Goal: Information Seeking & Learning: Learn about a topic

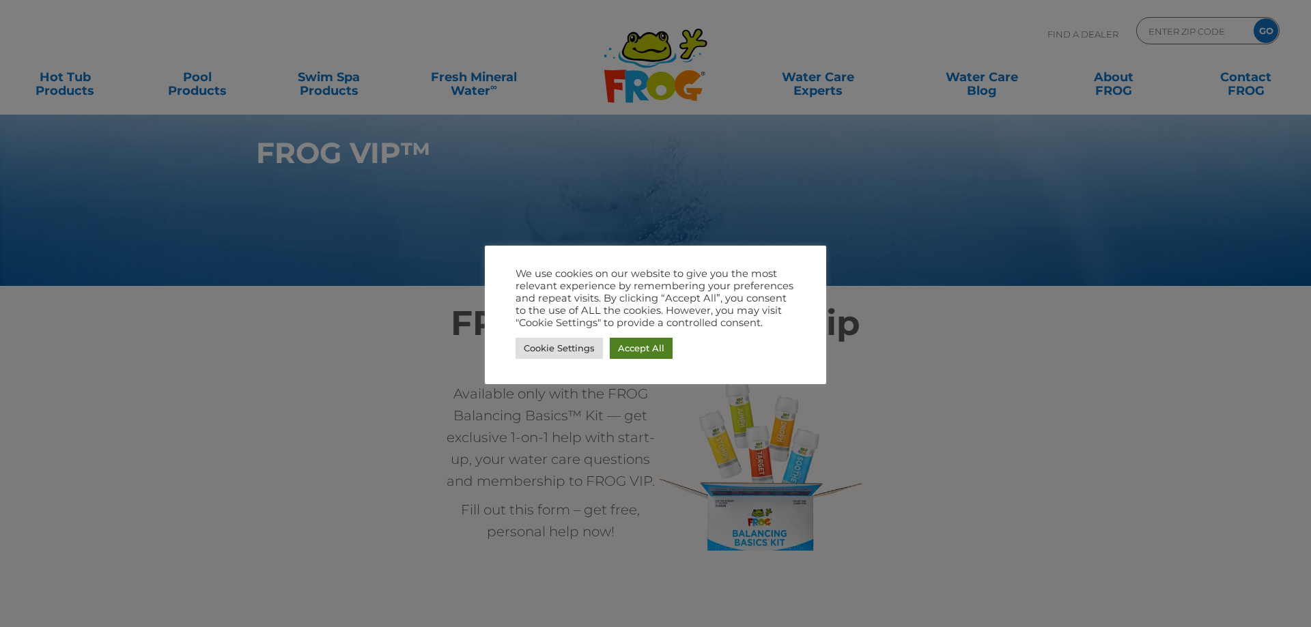
click at [627, 346] on link "Accept All" at bounding box center [641, 348] width 63 height 21
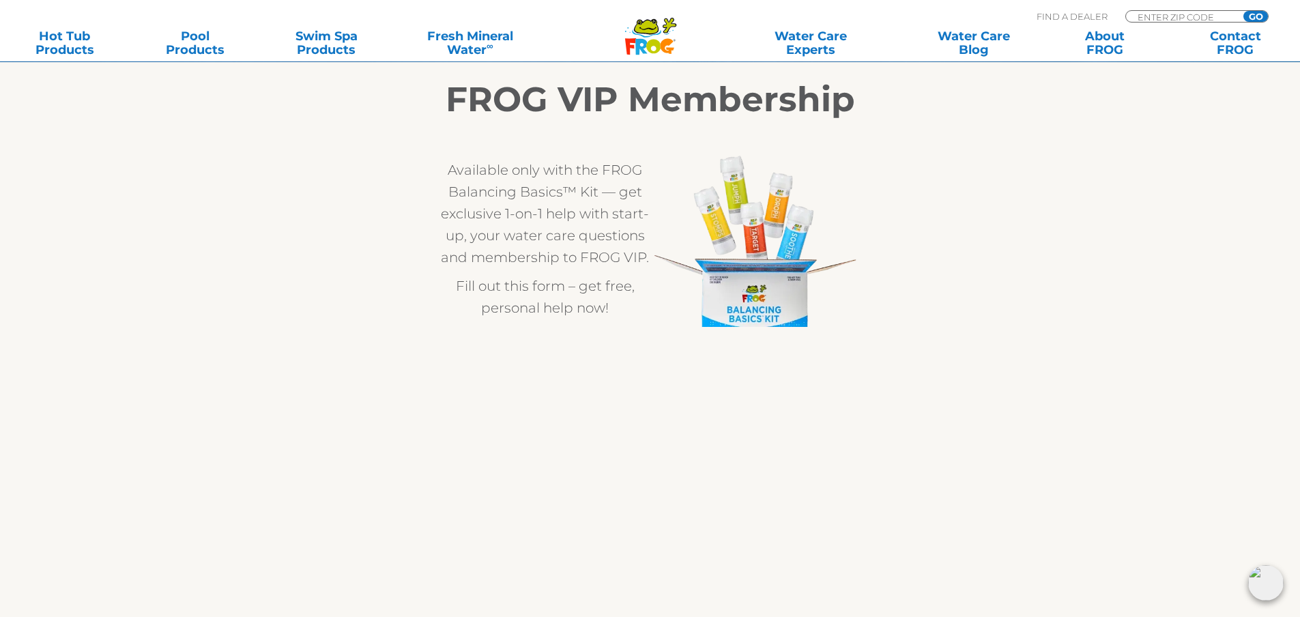
scroll to position [205, 0]
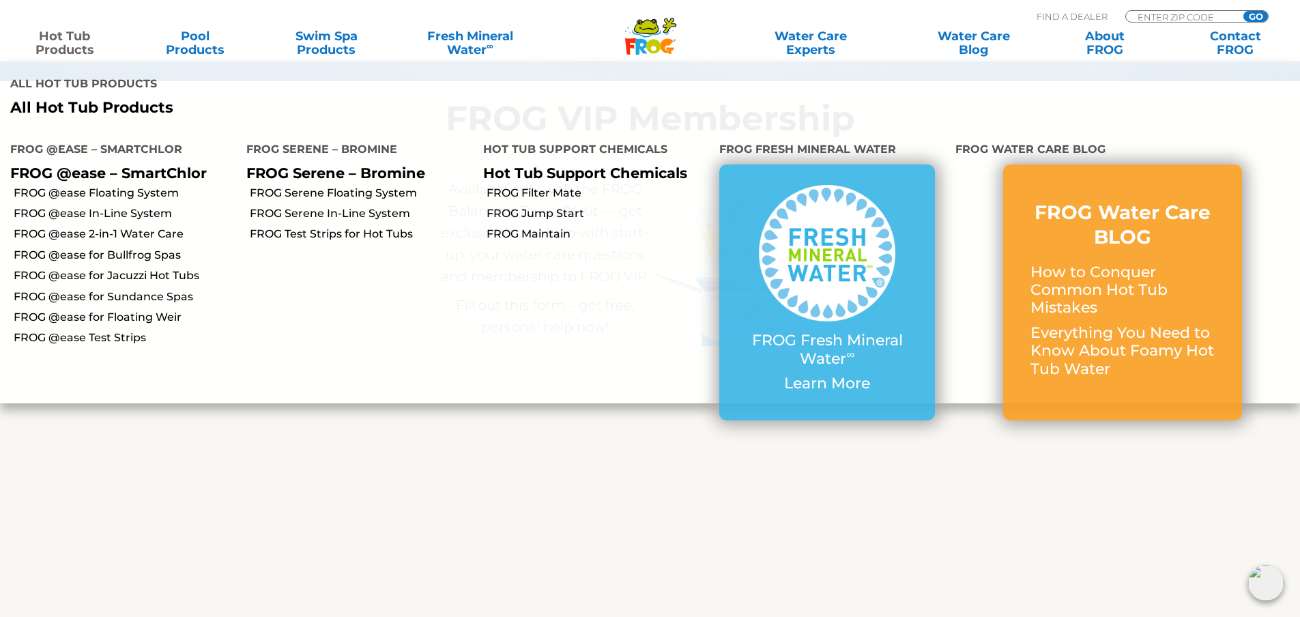
click at [64, 48] on link "Hot Tub Products" at bounding box center [65, 42] width 102 height 27
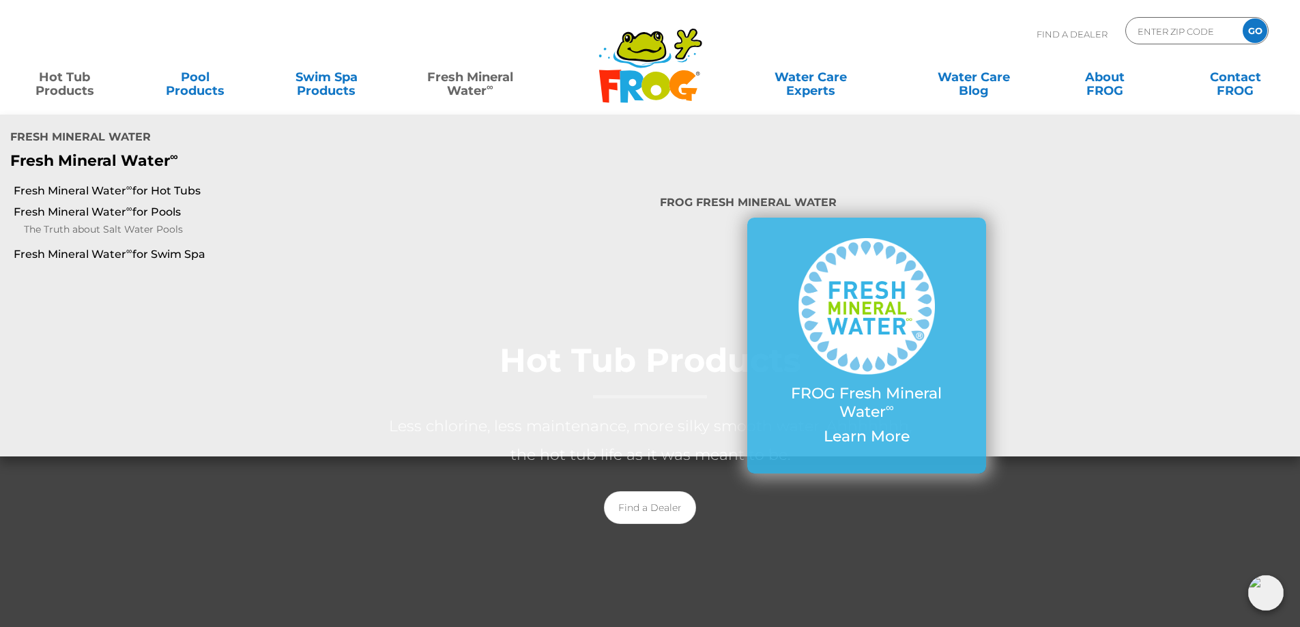
click at [474, 83] on link "Fresh Mineral Water ∞" at bounding box center [470, 76] width 128 height 27
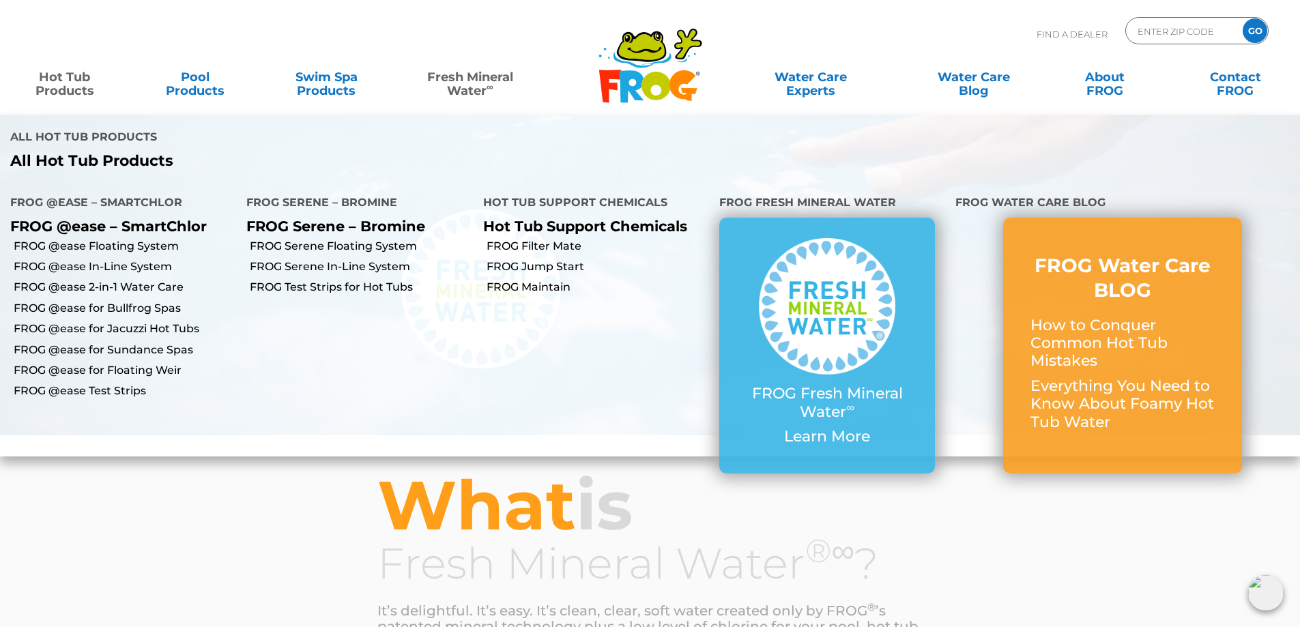
click at [58, 83] on link "Hot Tub Products" at bounding box center [65, 76] width 102 height 27
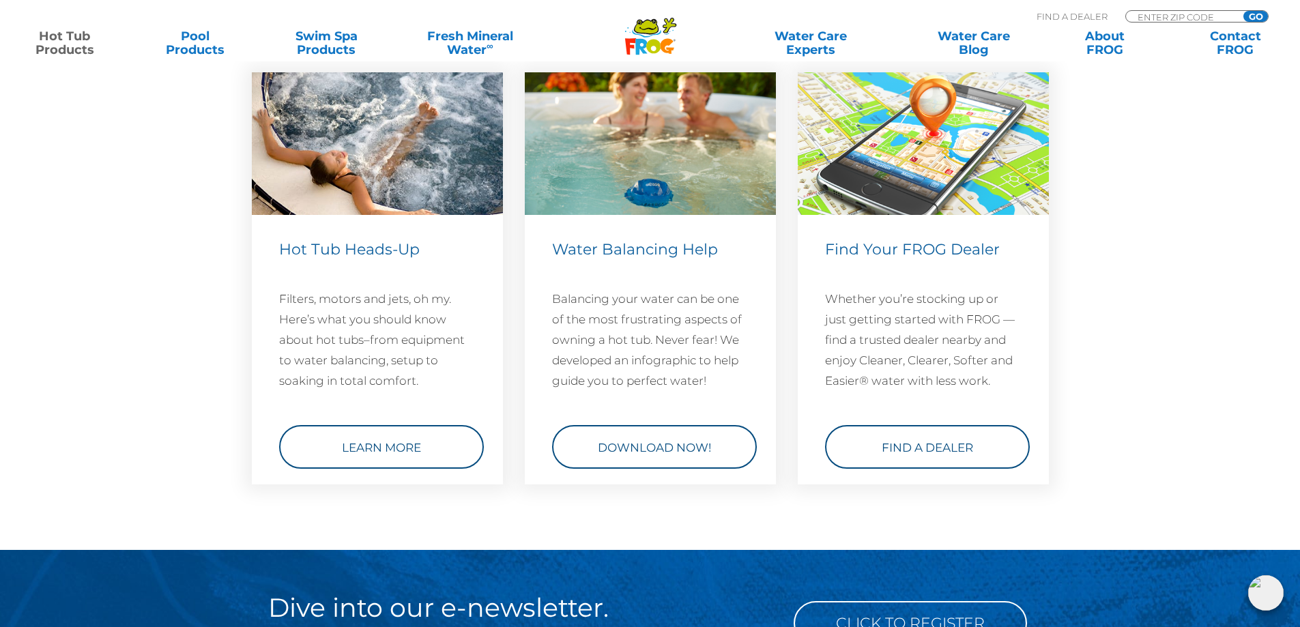
scroll to position [3959, 0]
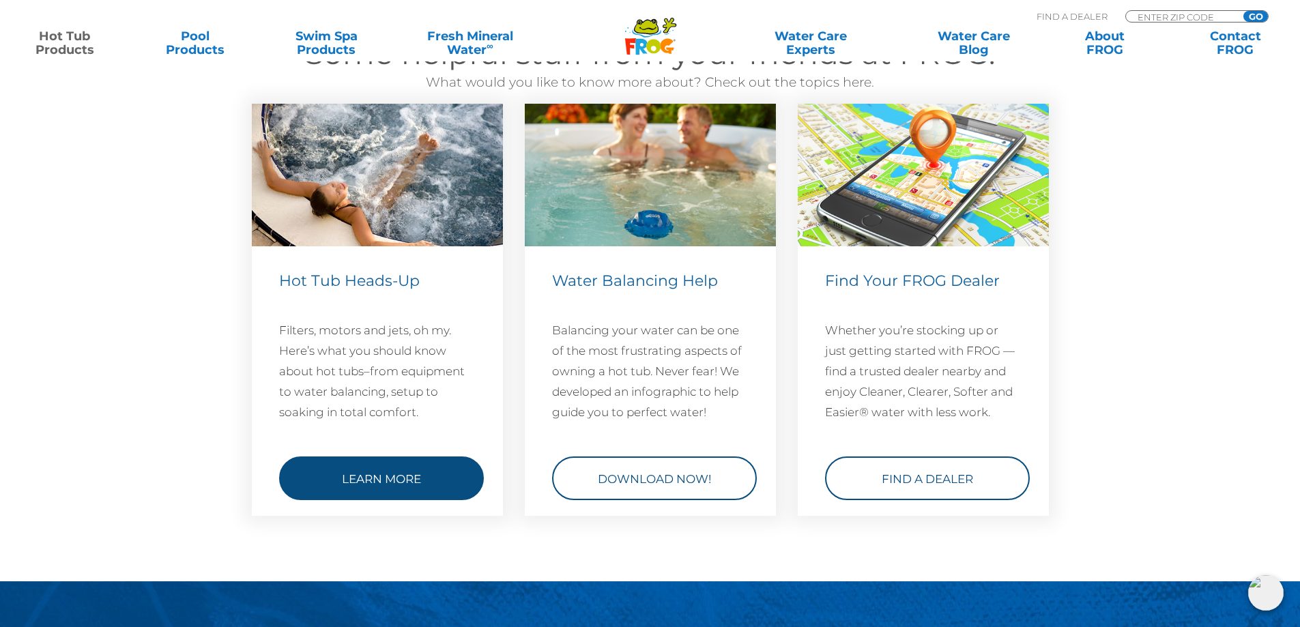
click at [399, 474] on link "Learn More" at bounding box center [381, 479] width 205 height 44
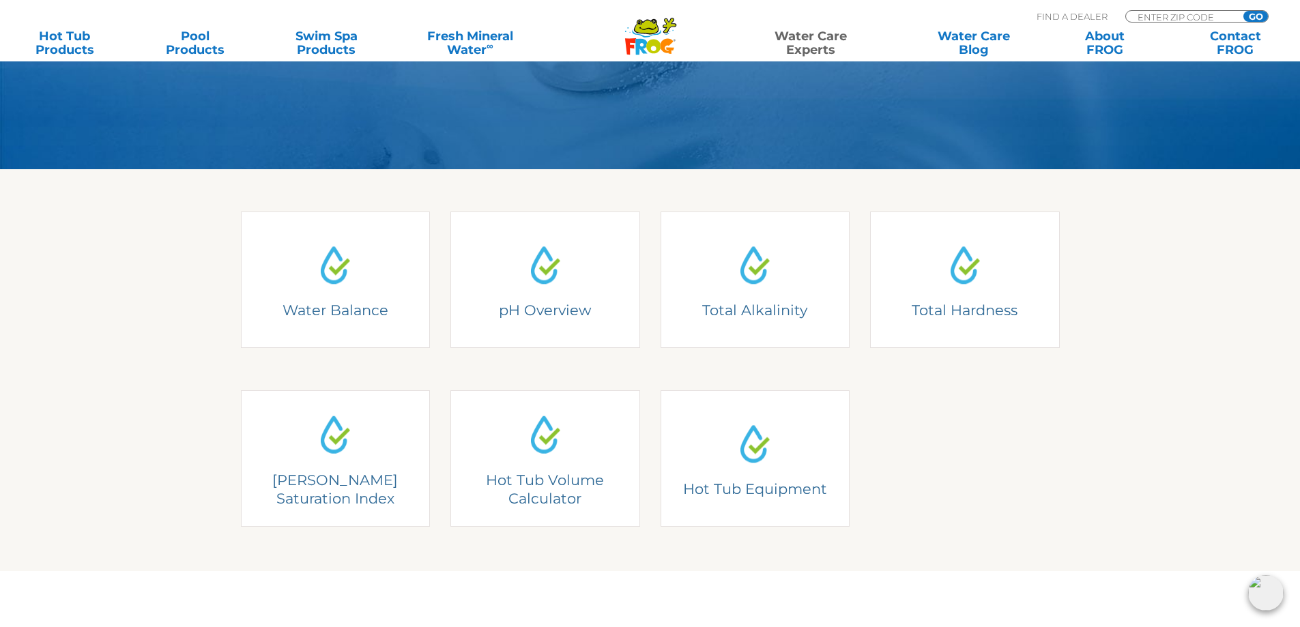
scroll to position [341, 0]
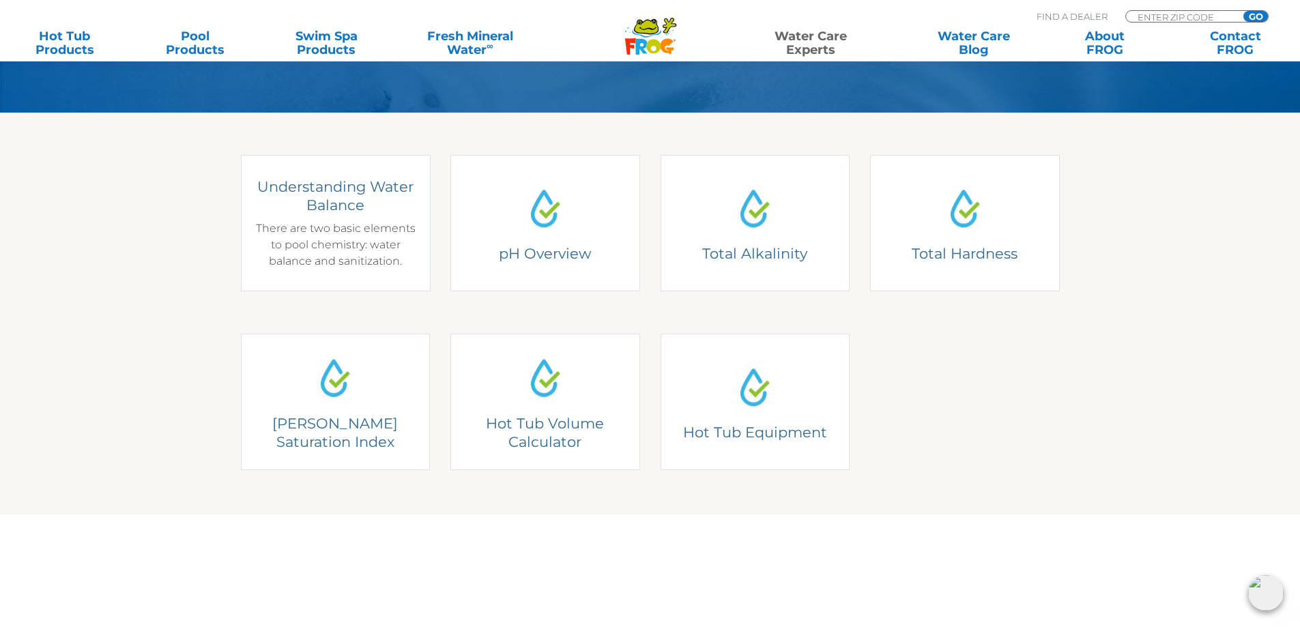
click at [344, 228] on div "Understanding Water Balance There are two basic elements to pool chemistry: wat…" at bounding box center [335, 223] width 169 height 92
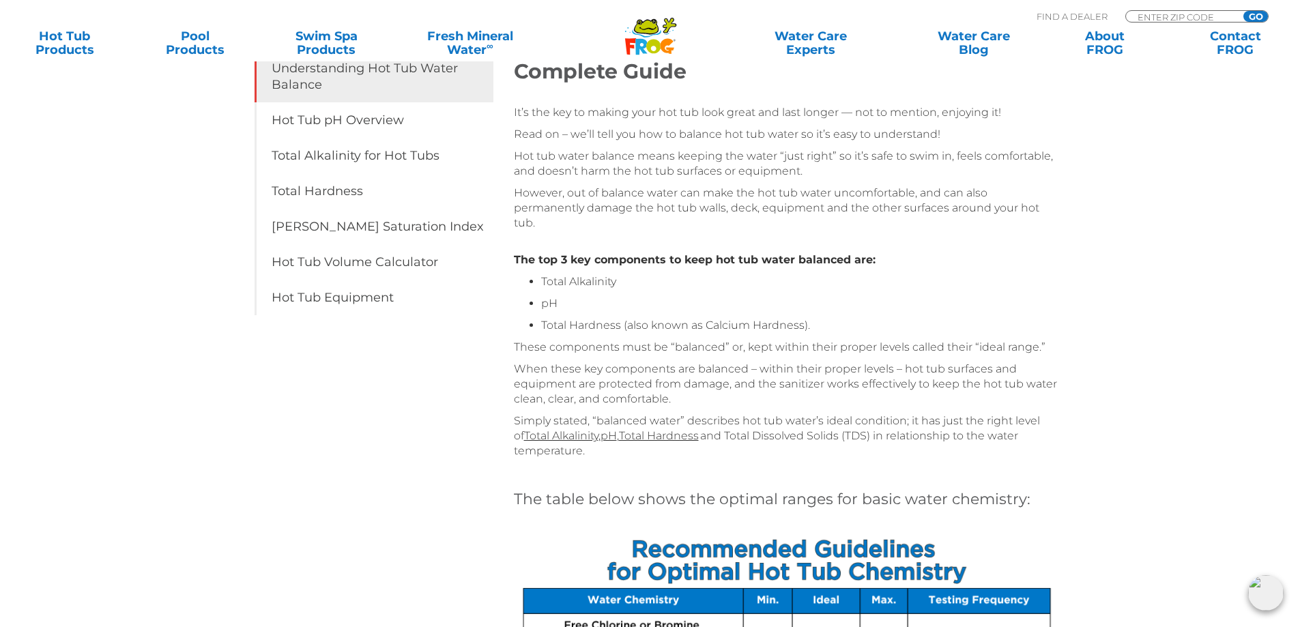
scroll to position [68, 0]
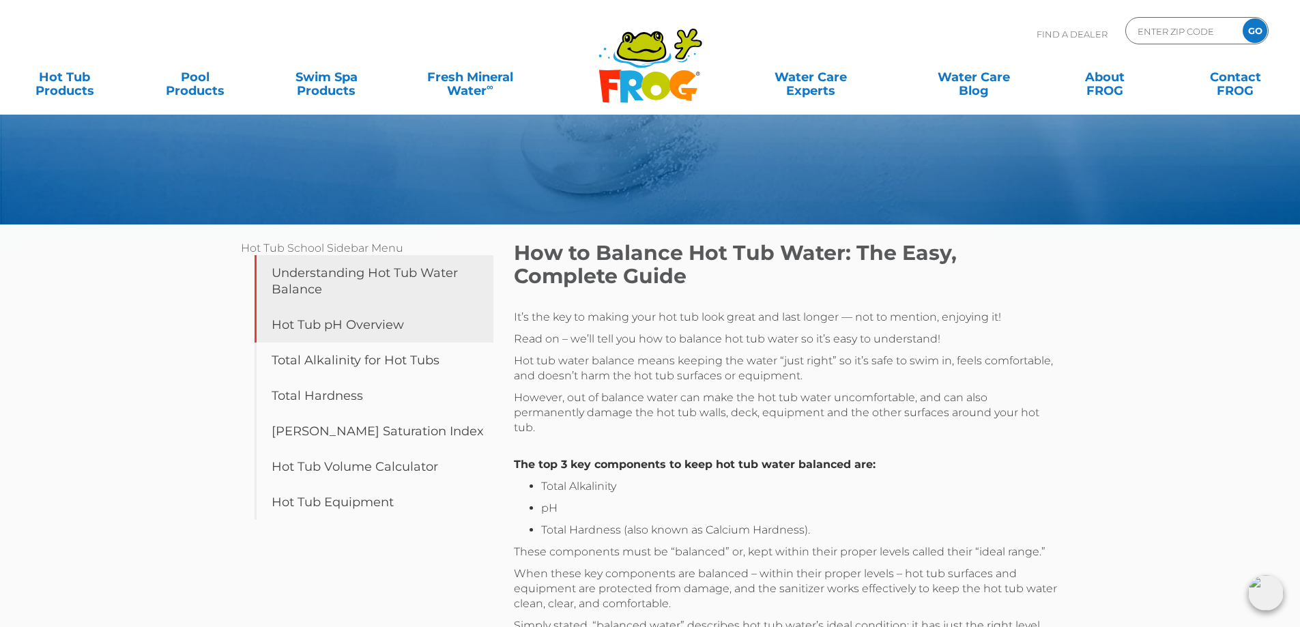
click at [349, 317] on link "Hot Tub pH Overview" at bounding box center [374, 324] width 239 height 35
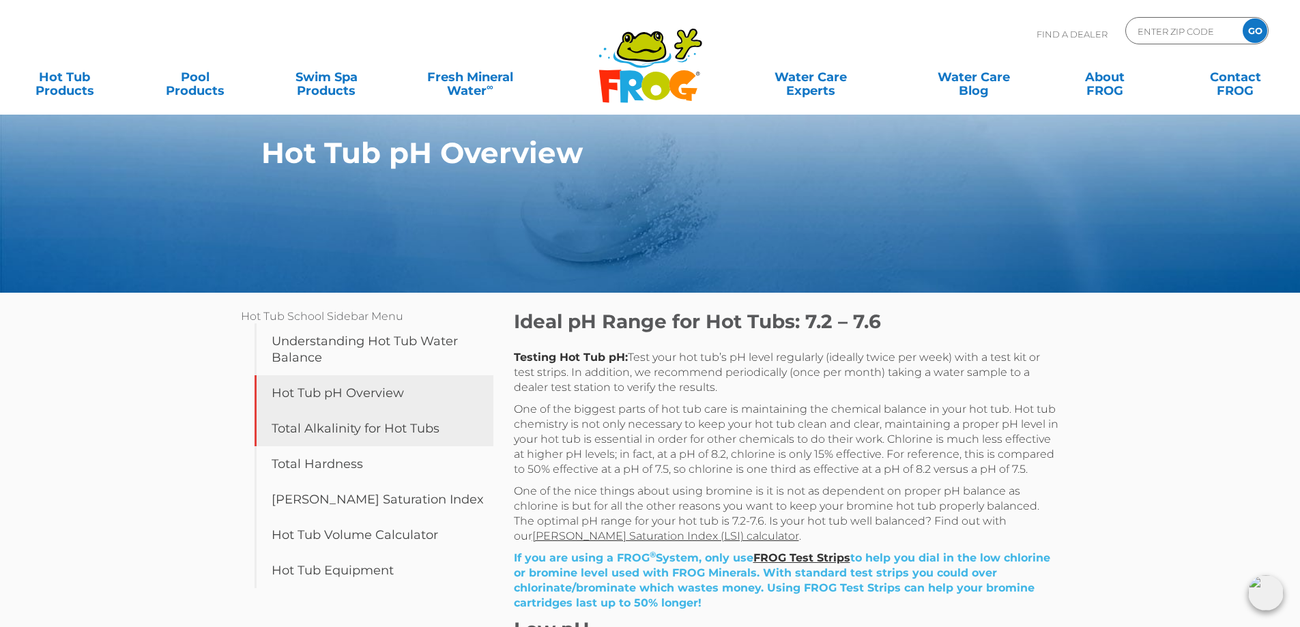
click at [370, 430] on link "Total Alkalinity for Hot Tubs" at bounding box center [374, 428] width 239 height 35
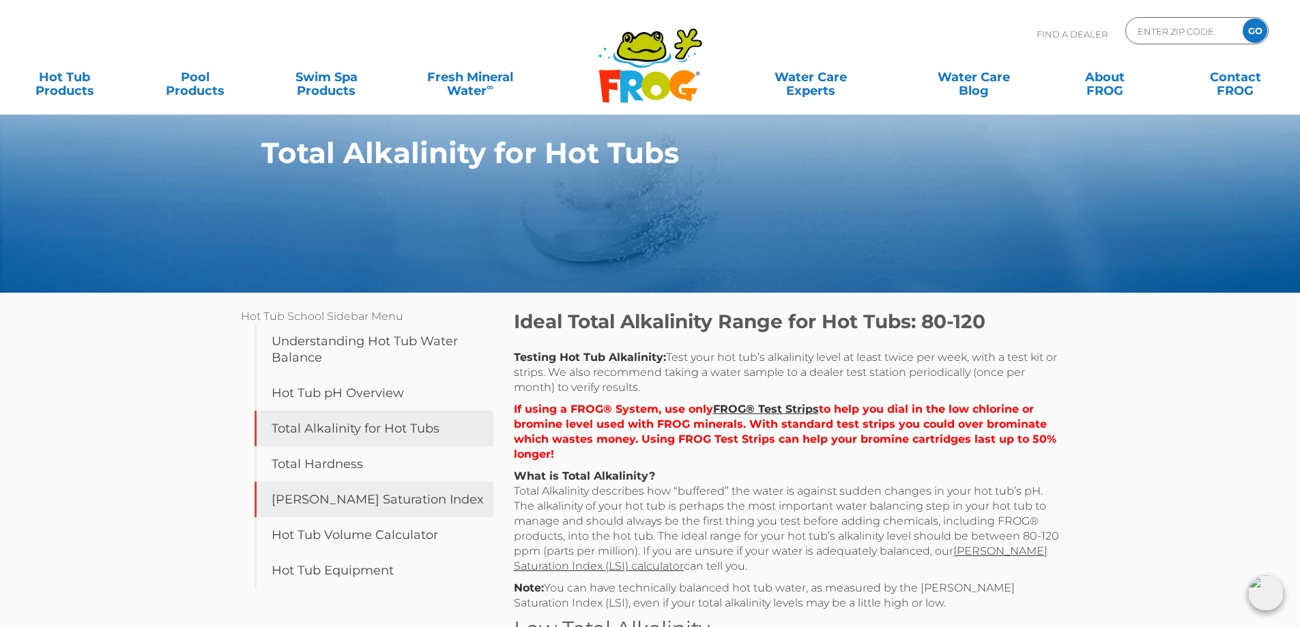
click at [376, 504] on link "[PERSON_NAME] Saturation Index" at bounding box center [374, 499] width 239 height 35
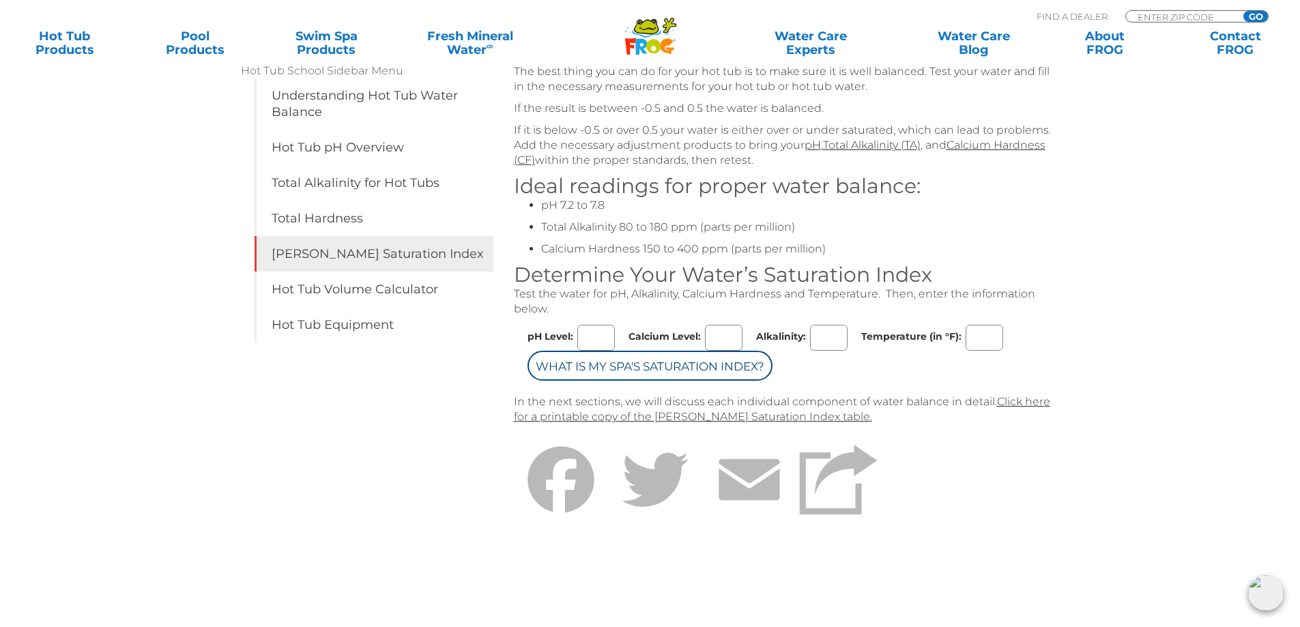
scroll to position [273, 0]
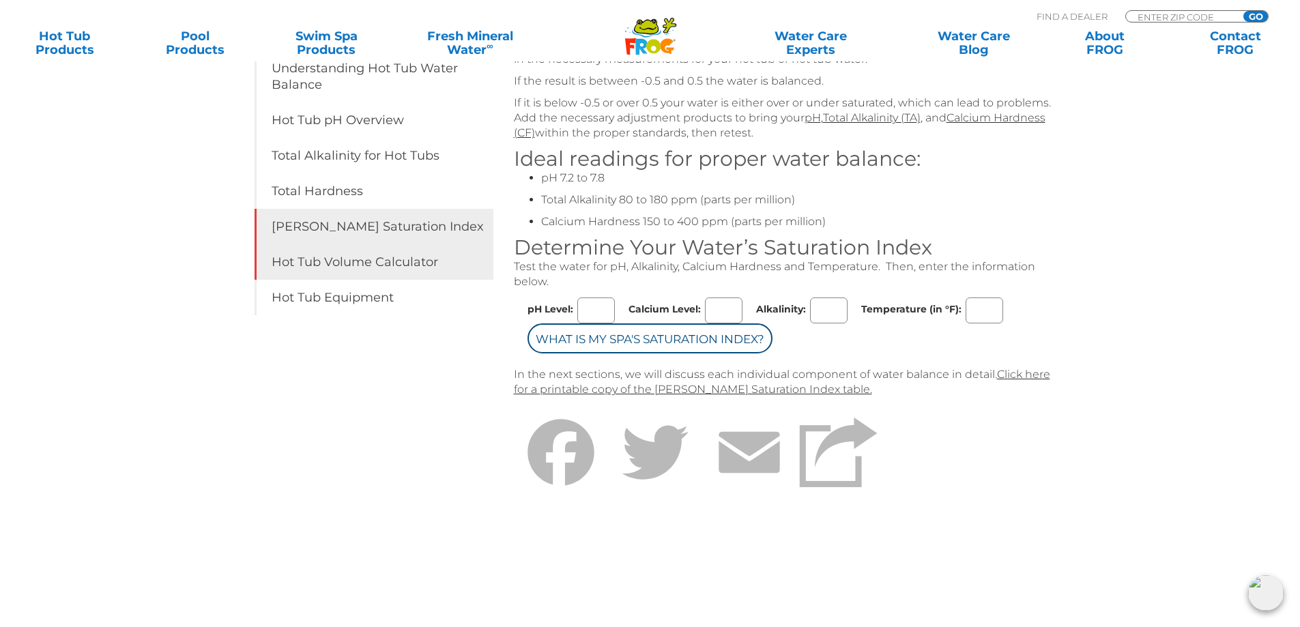
click at [401, 270] on link "Hot Tub Volume Calculator" at bounding box center [374, 261] width 239 height 35
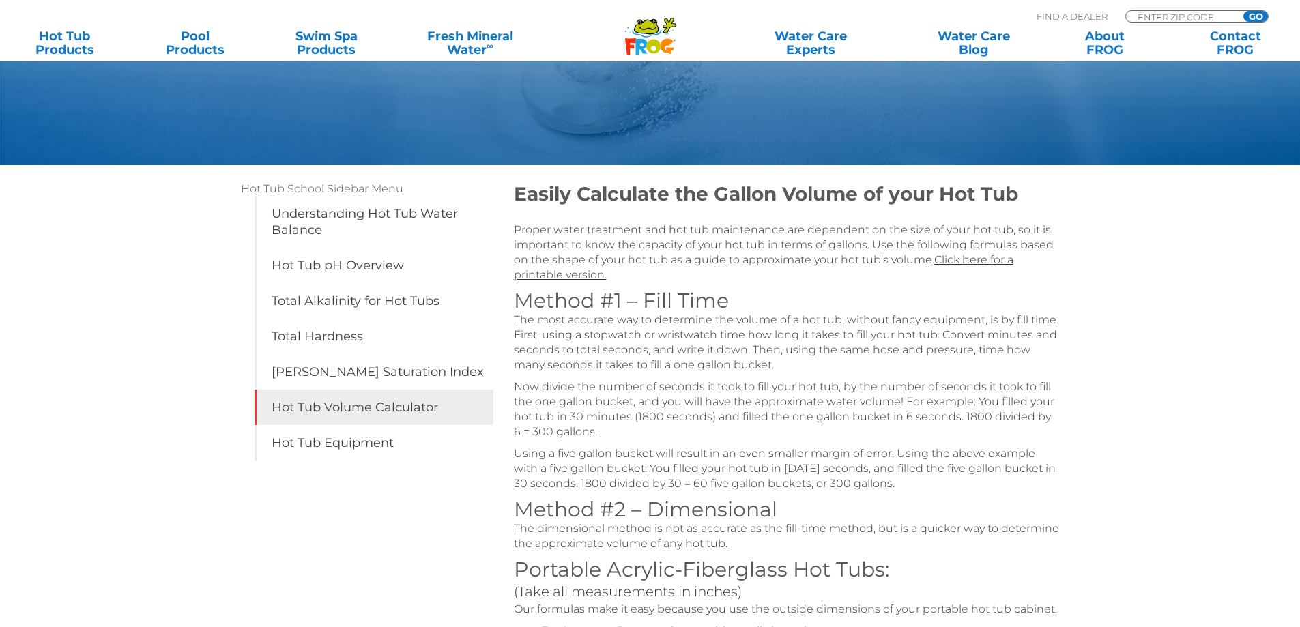
scroll to position [205, 0]
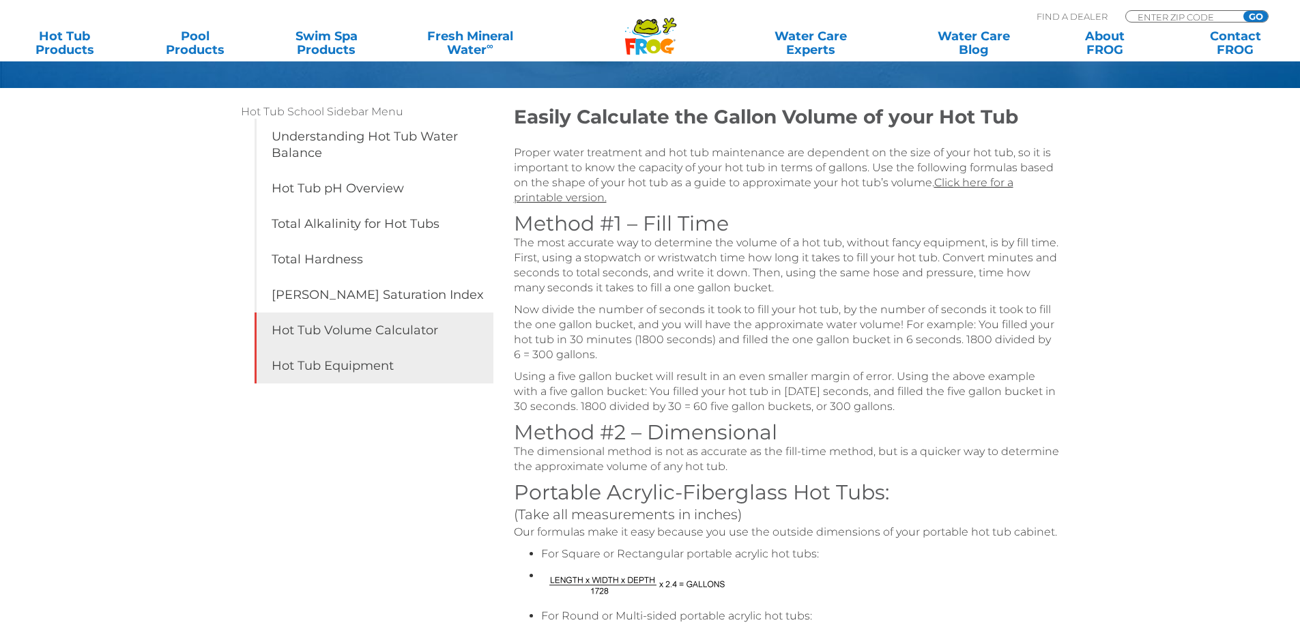
click at [334, 365] on link "Hot Tub Equipment" at bounding box center [374, 365] width 239 height 35
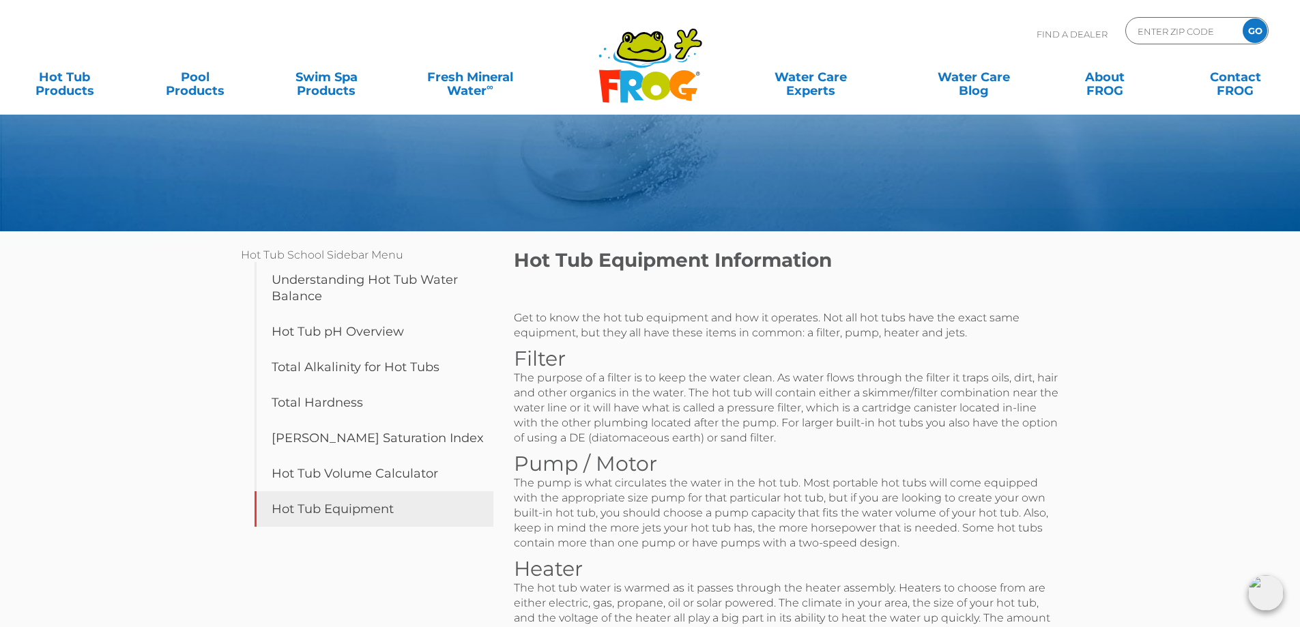
scroll to position [68, 0]
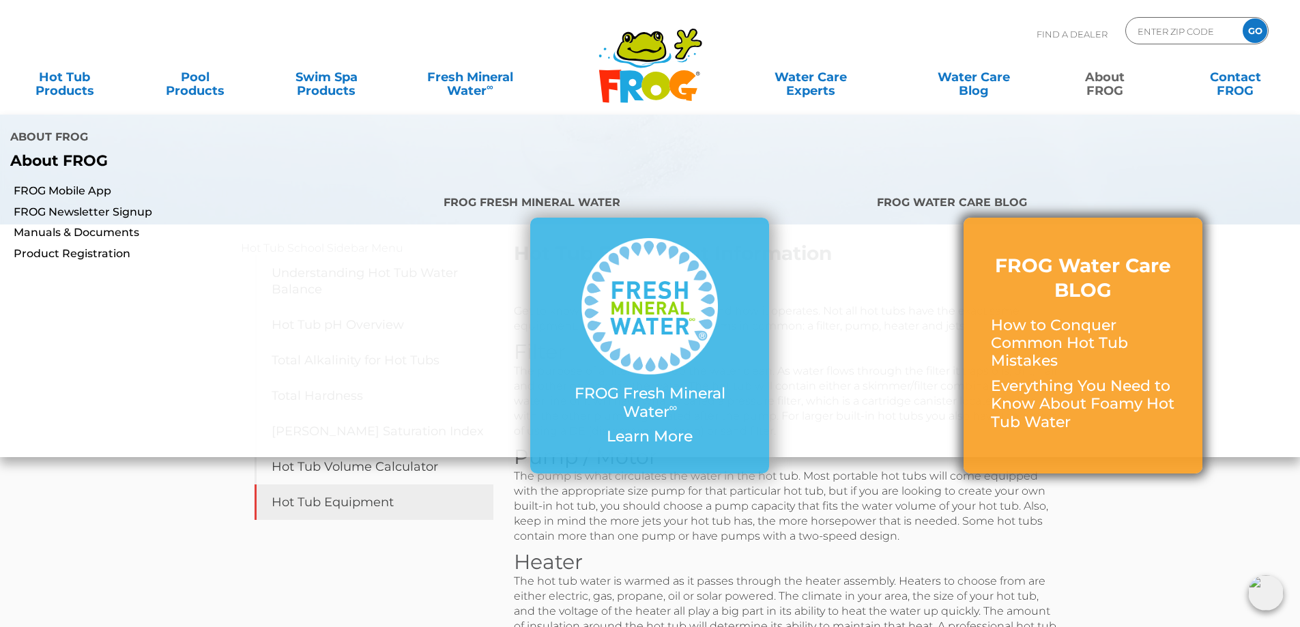
click at [1125, 334] on p "How to Conquer Common Hot Tub Mistakes" at bounding box center [1083, 344] width 184 height 54
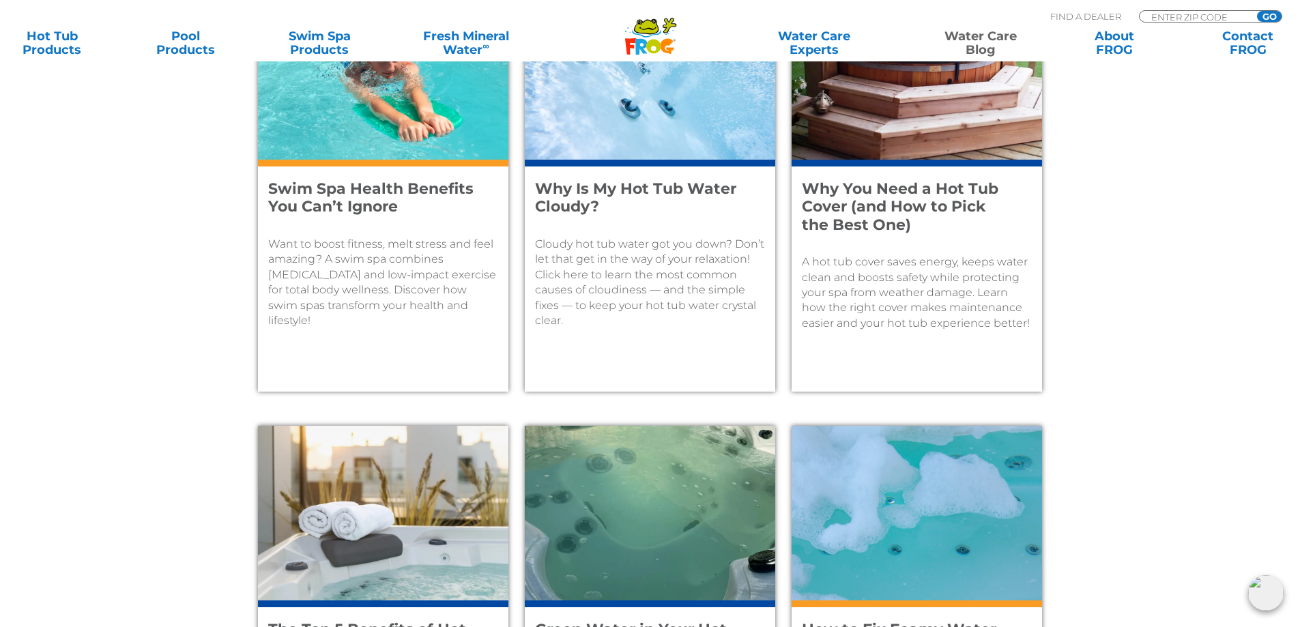
scroll to position [1117, 0]
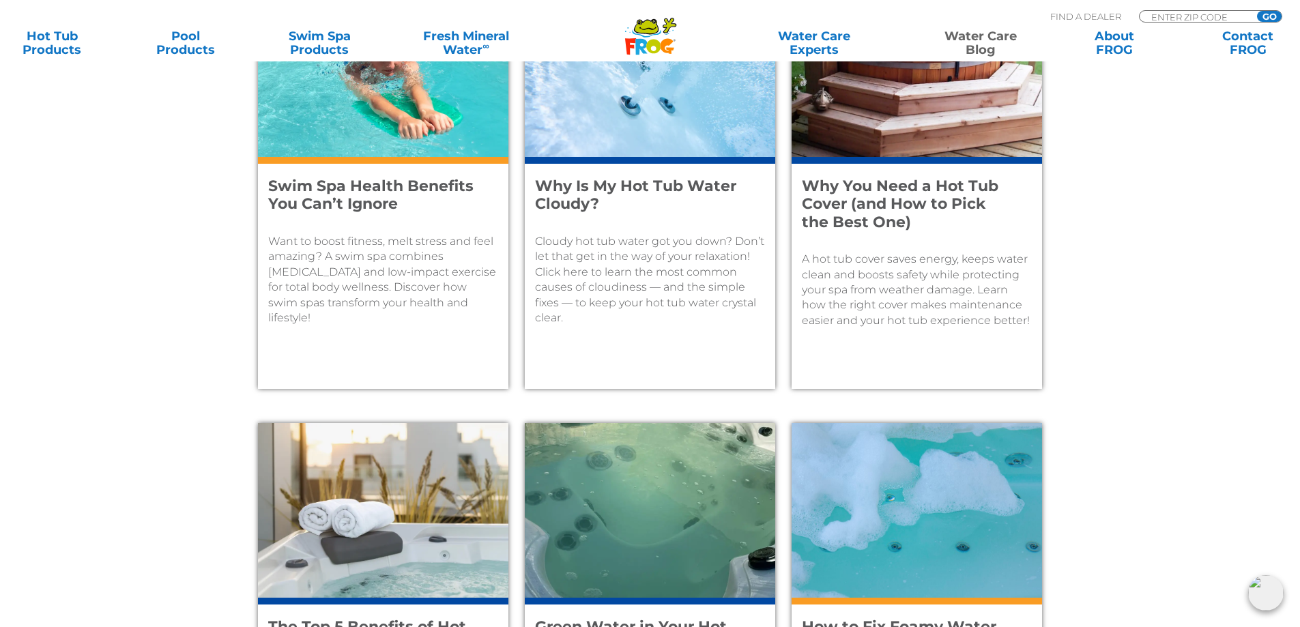
click at [611, 189] on h4 "Why Is My Hot Tub Water Cloudy?" at bounding box center [641, 195] width 212 height 36
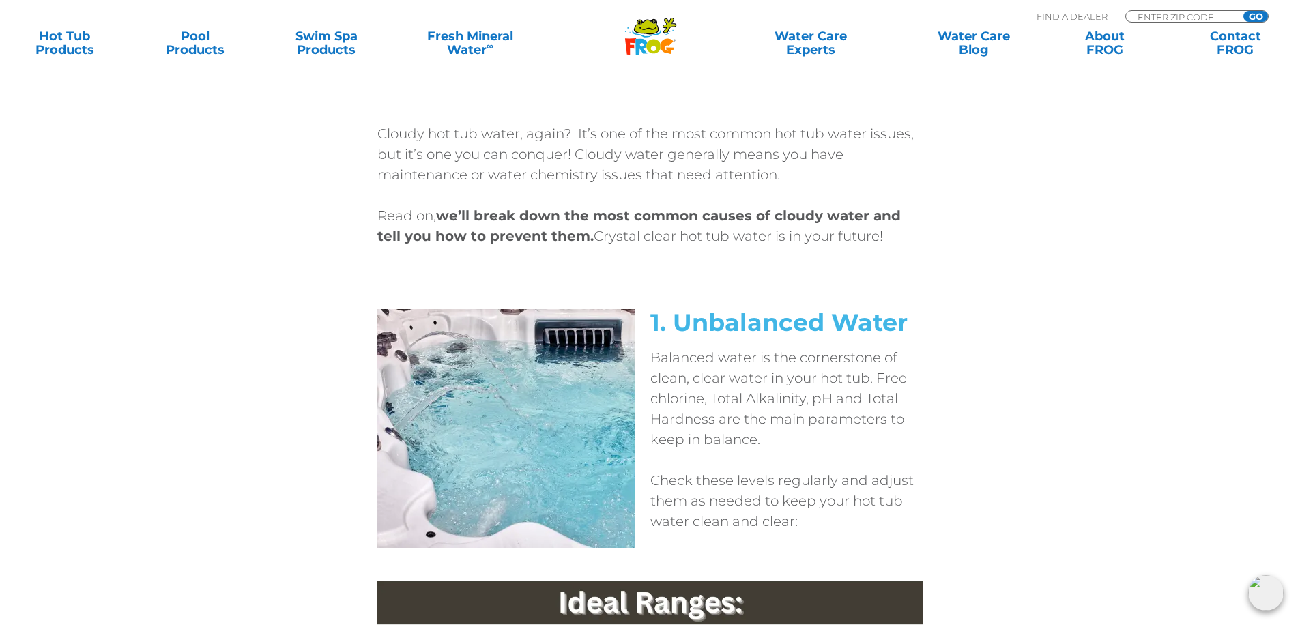
scroll to position [546, 0]
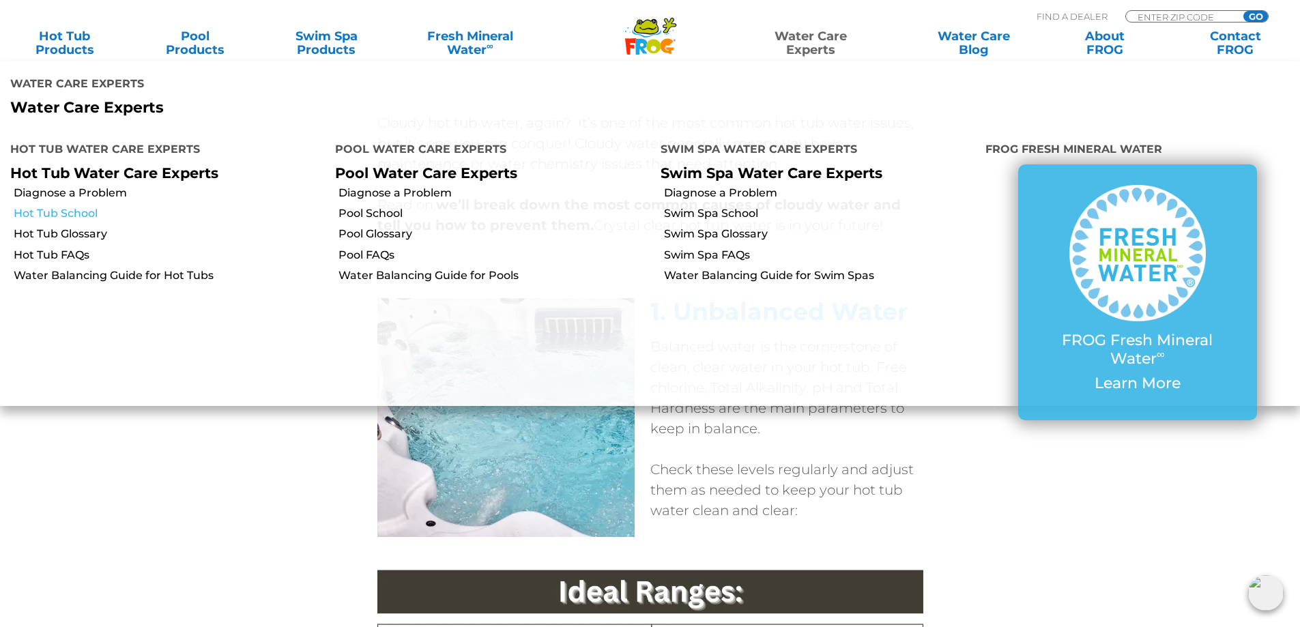
click at [74, 215] on link "Hot Tub School" at bounding box center [169, 213] width 311 height 15
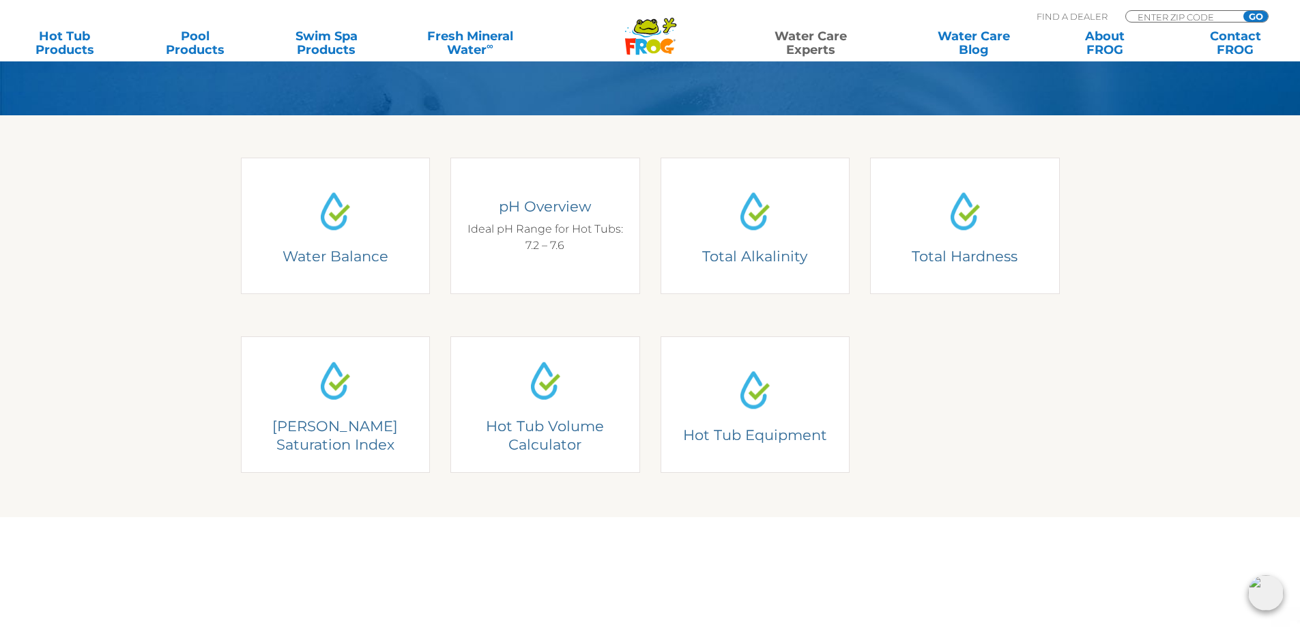
scroll to position [341, 0]
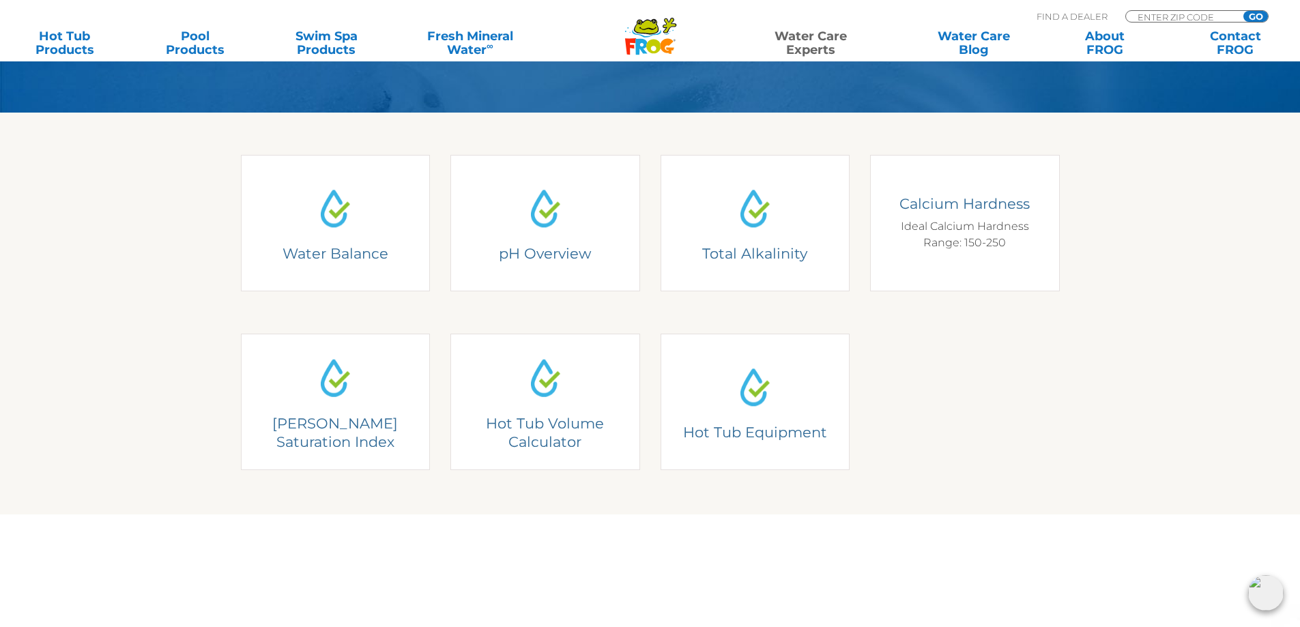
click at [973, 225] on div "Calcium Hardness Ideal Calcium Hardness Range: 150-250" at bounding box center [965, 223] width 169 height 57
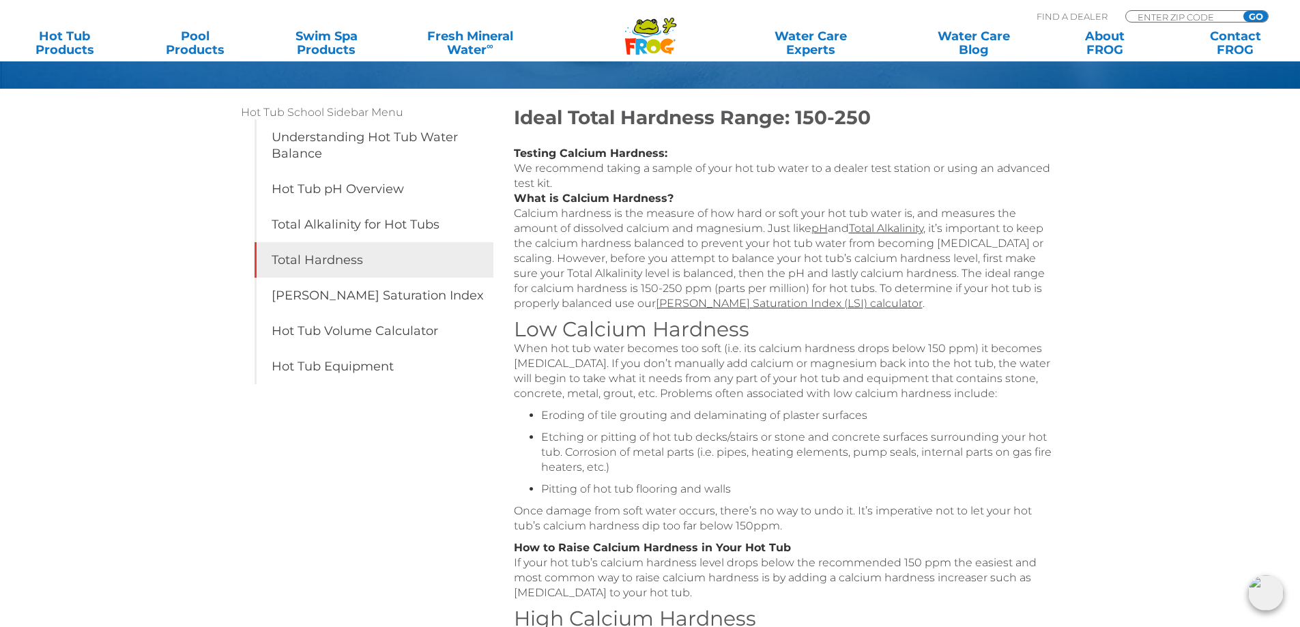
scroll to position [205, 0]
